Goal: Task Accomplishment & Management: Complete application form

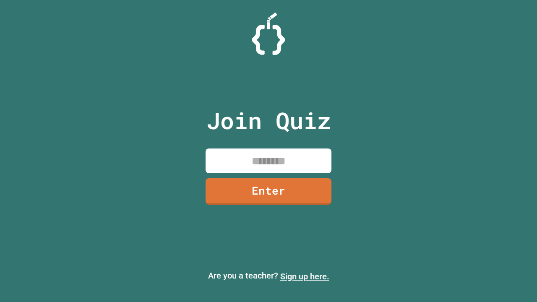
click at [305, 276] on link "Sign up here." at bounding box center [304, 276] width 49 height 10
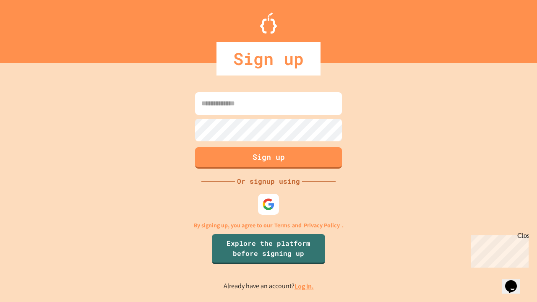
click at [305, 286] on link "Log in." at bounding box center [304, 286] width 19 height 9
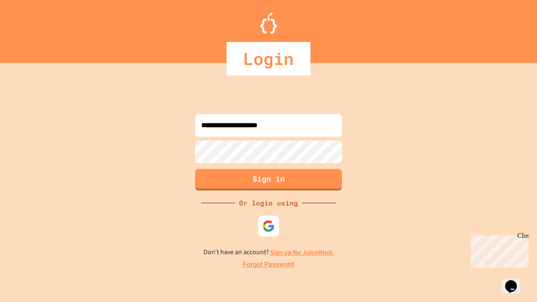
type input "**********"
